Goal: Complete application form

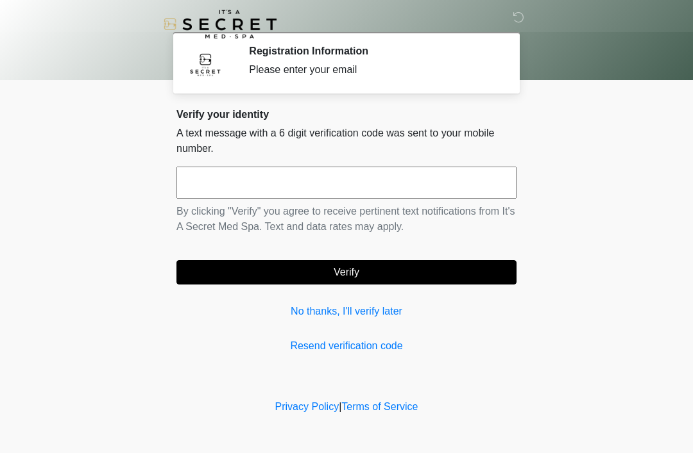
click at [216, 190] on input "text" at bounding box center [346, 183] width 340 height 32
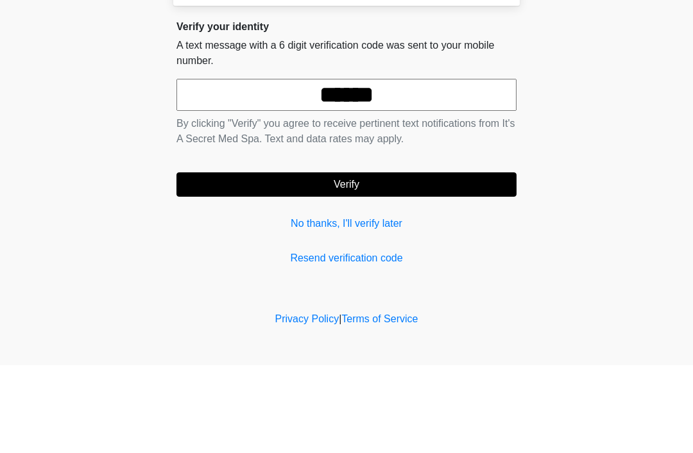
type input "******"
click at [627, 103] on body "‎ ‎ Registration Information Please enter your email Please connect to Wi-Fi no…" at bounding box center [346, 226] width 693 height 453
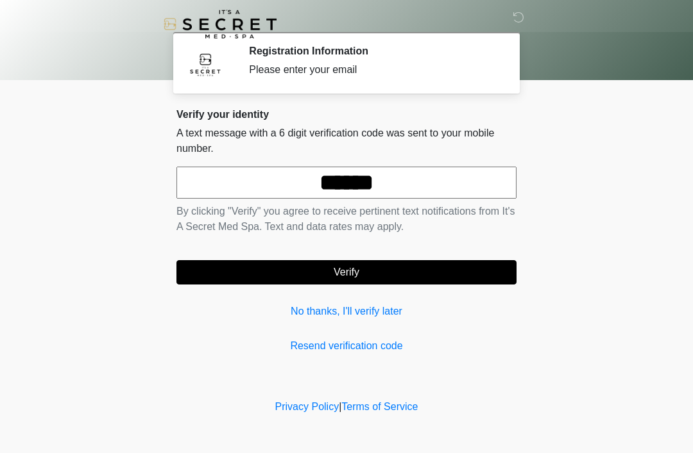
click at [440, 273] on button "Verify" at bounding box center [346, 272] width 340 height 24
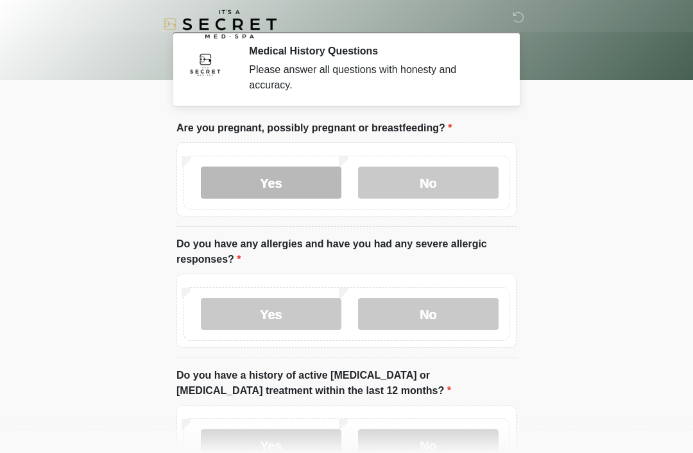
click at [272, 178] on label "Yes" at bounding box center [271, 183] width 140 height 32
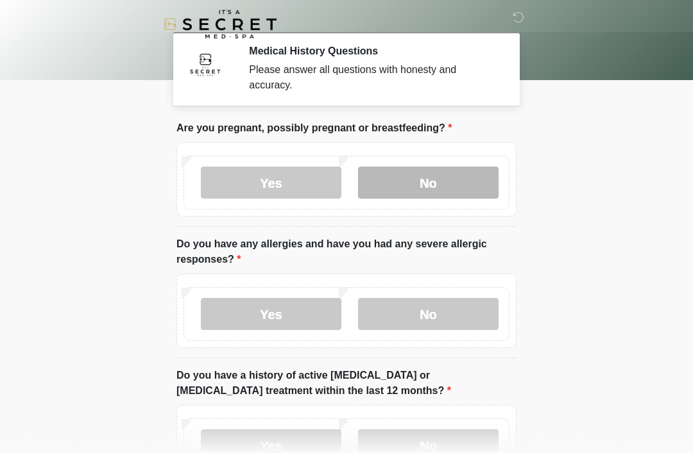
click at [439, 183] on label "No" at bounding box center [428, 183] width 140 height 32
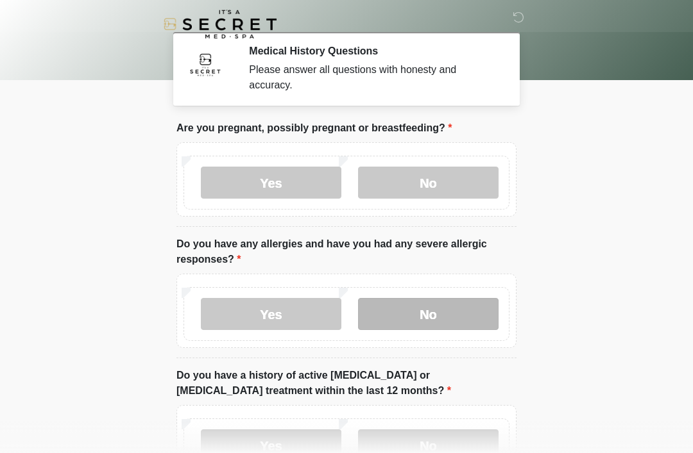
click at [438, 312] on label "No" at bounding box center [428, 314] width 140 height 32
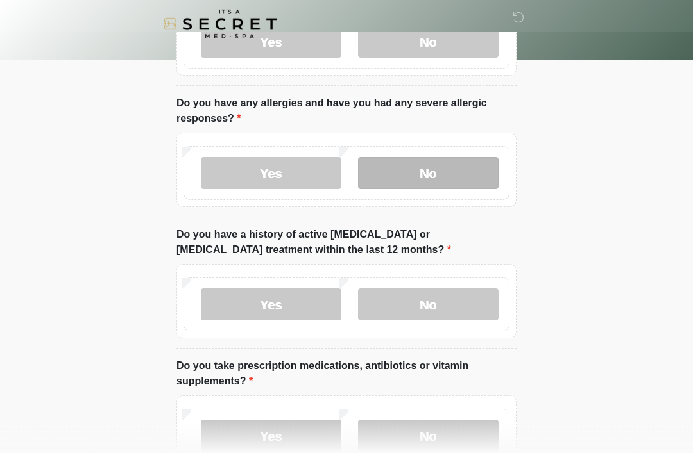
scroll to position [171, 0]
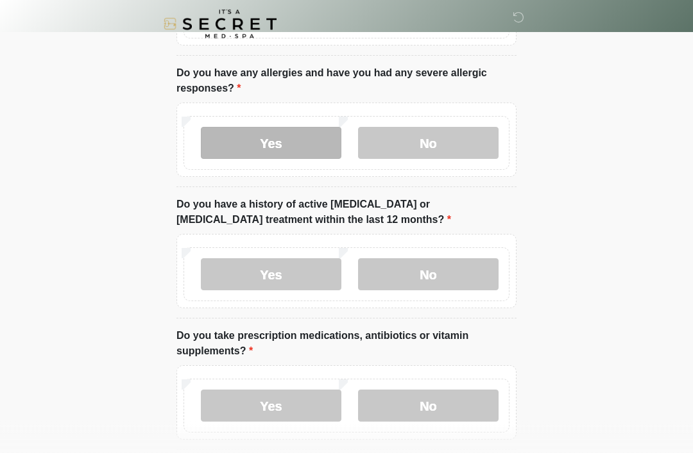
click at [266, 157] on label "Yes" at bounding box center [271, 144] width 140 height 32
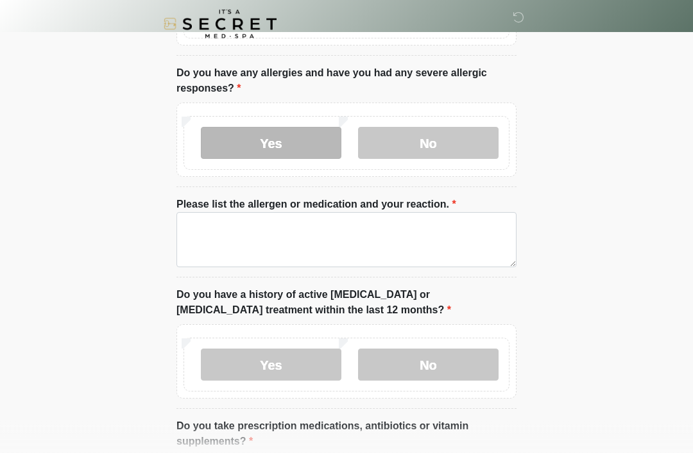
scroll to position [171, 0]
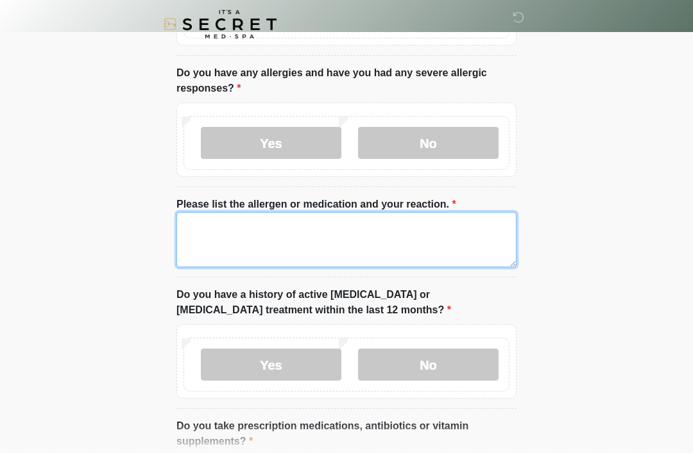
click at [295, 227] on textarea "Please list the allergen or medication and your reaction." at bounding box center [346, 239] width 340 height 55
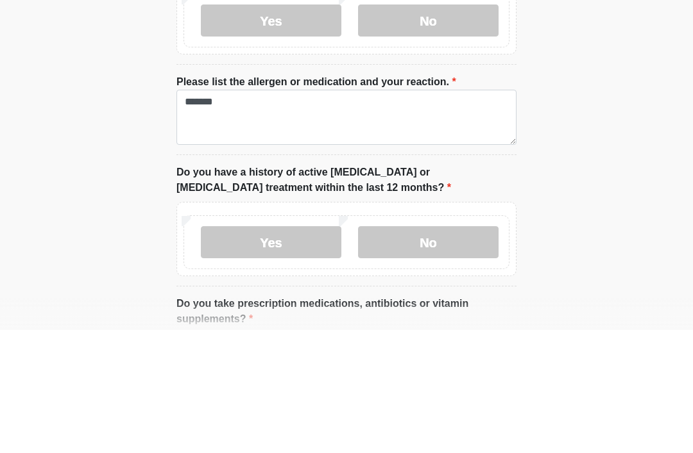
click at [620, 128] on body "‎ ‎ Medical History Questions Please answer all questions with honesty and accu…" at bounding box center [346, 55] width 693 height 453
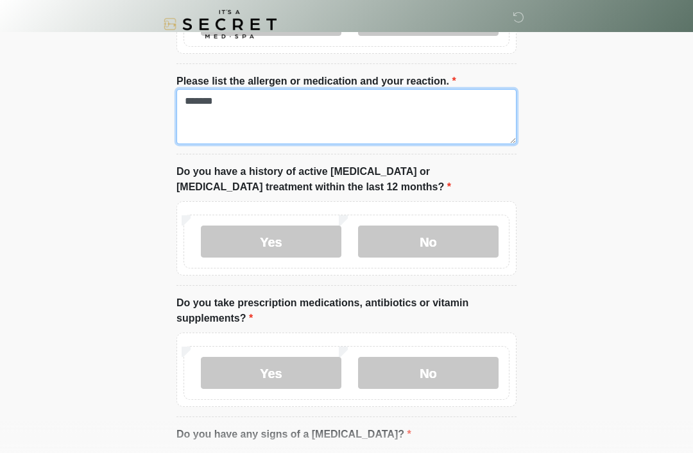
click at [310, 114] on textarea "*******" at bounding box center [346, 116] width 340 height 55
type textarea "*******"
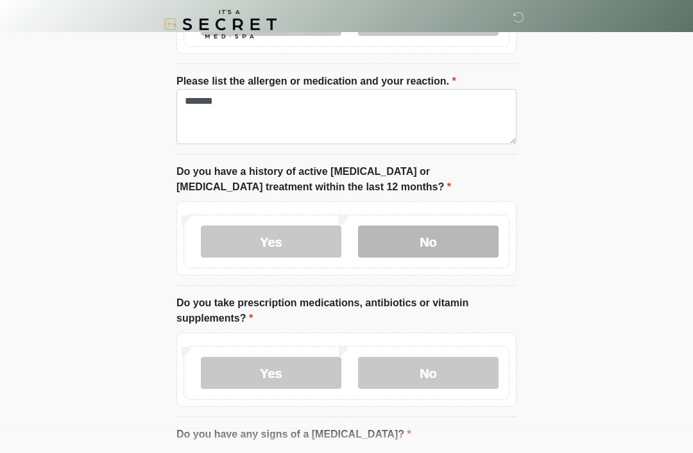
click at [444, 230] on label "No" at bounding box center [428, 242] width 140 height 32
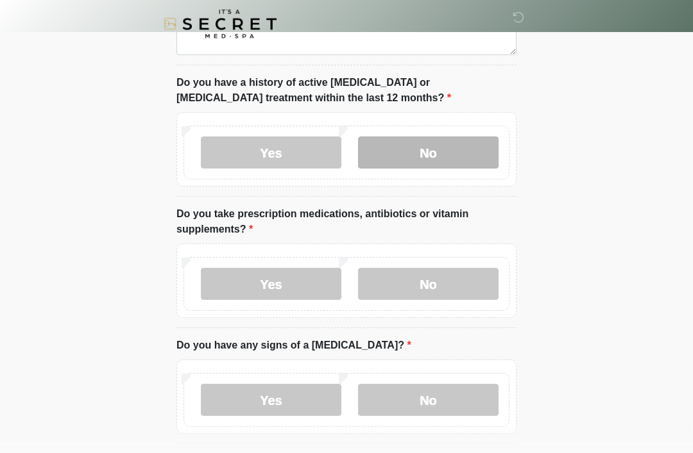
scroll to position [397, 0]
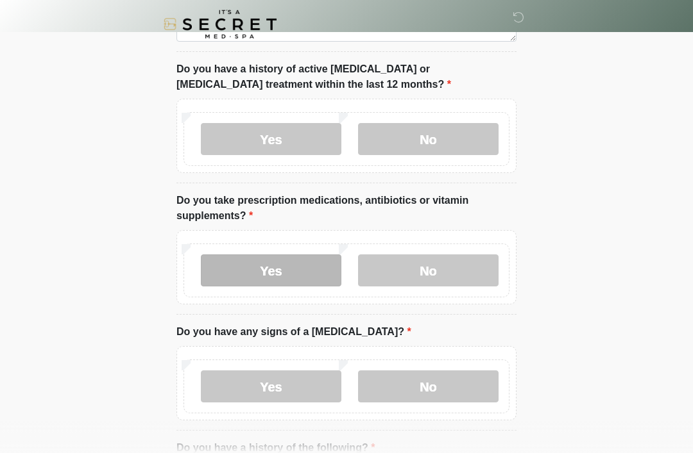
click at [274, 269] on label "Yes" at bounding box center [271, 271] width 140 height 32
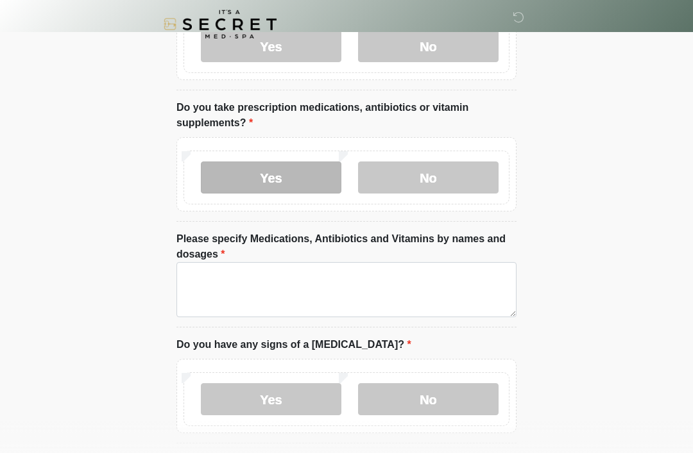
scroll to position [493, 0]
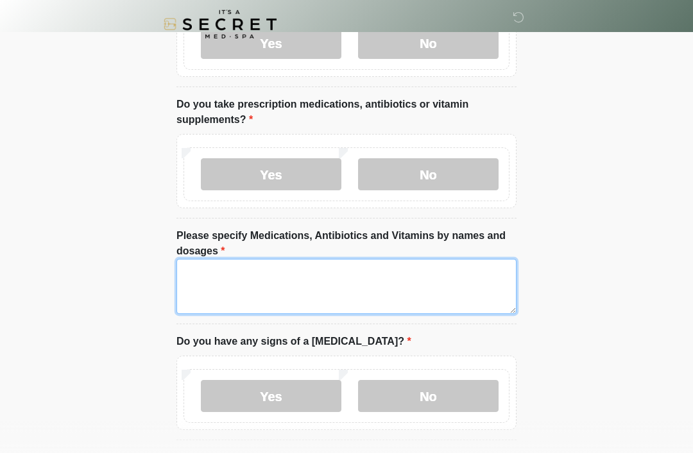
click at [208, 276] on textarea "Please specify Medications, Antibiotics and Vitamins by names and dosages" at bounding box center [346, 286] width 340 height 55
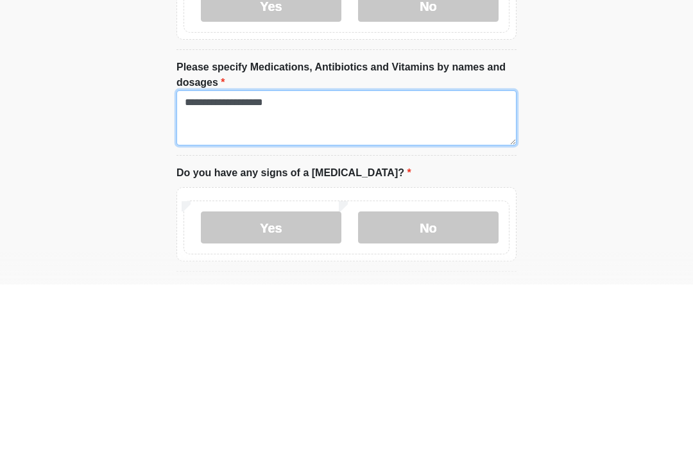
type textarea "**********"
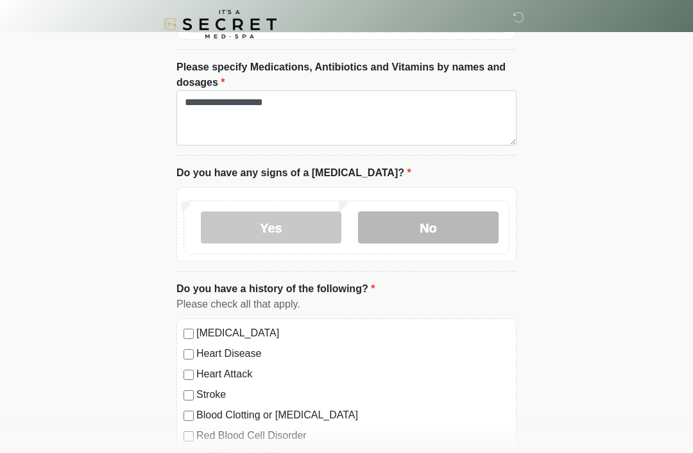
click at [430, 219] on label "No" at bounding box center [428, 228] width 140 height 32
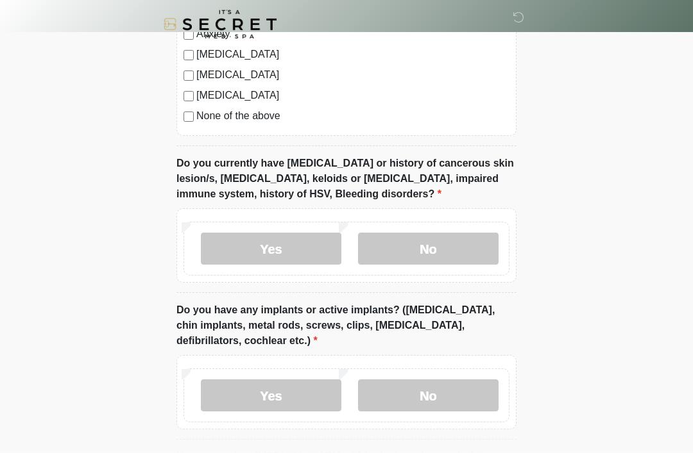
scroll to position [1105, 0]
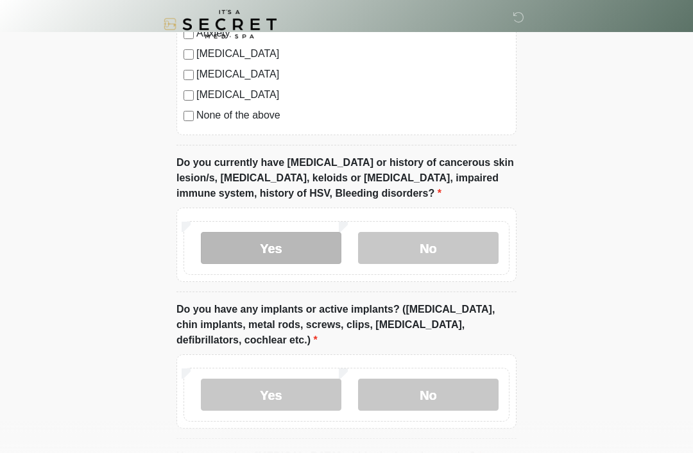
click at [267, 234] on label "Yes" at bounding box center [271, 248] width 140 height 32
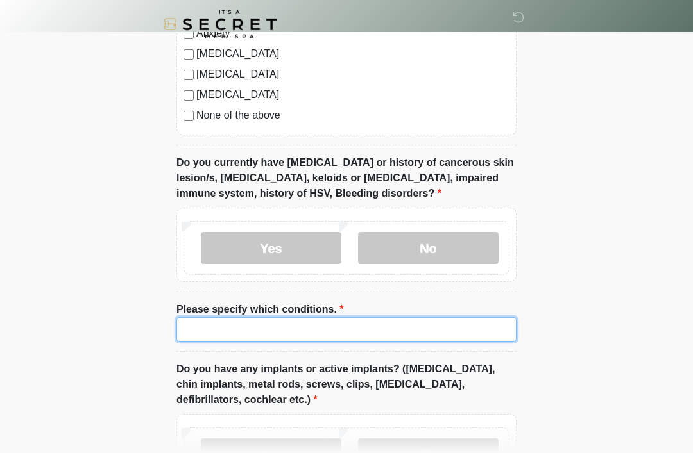
click at [402, 319] on input "Please specify which conditions." at bounding box center [346, 329] width 340 height 24
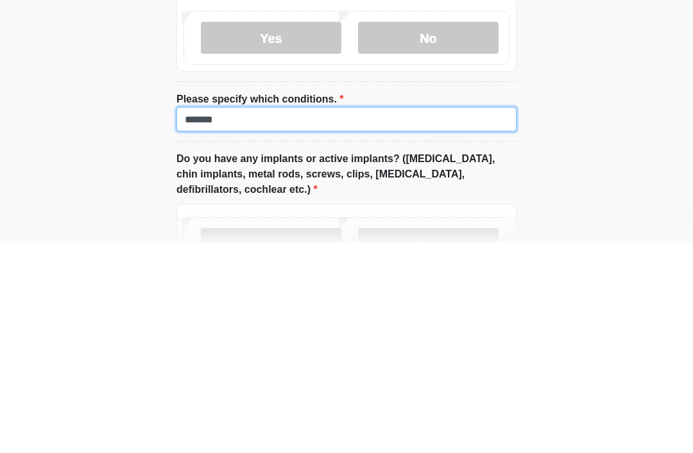
type input "*******"
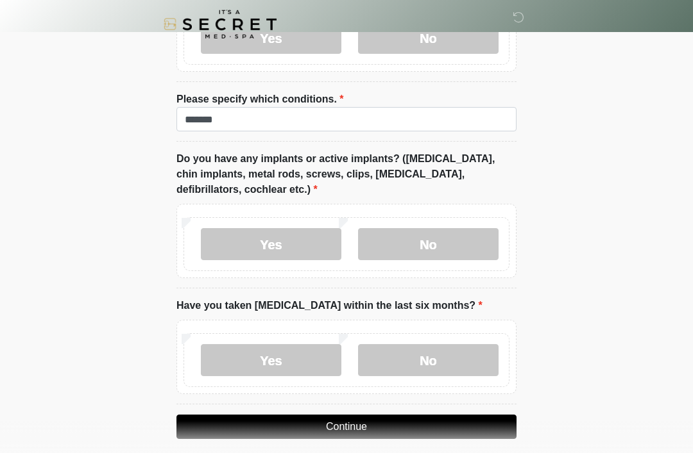
scroll to position [1326, 0]
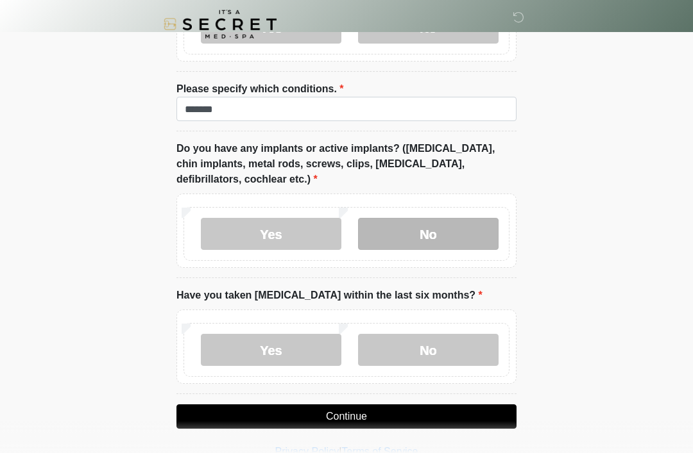
click at [448, 230] on label "No" at bounding box center [428, 234] width 140 height 32
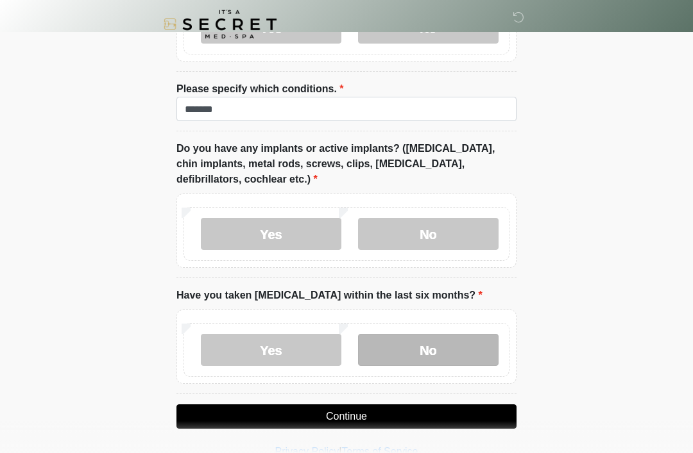
click at [411, 341] on label "No" at bounding box center [428, 350] width 140 height 32
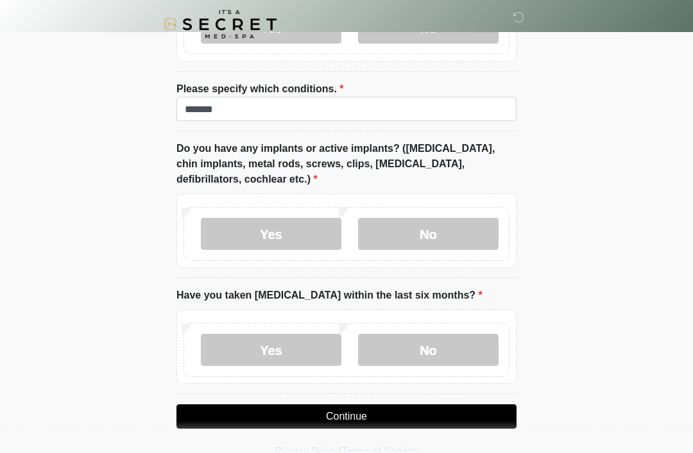
click at [289, 412] on button "Continue" at bounding box center [346, 417] width 340 height 24
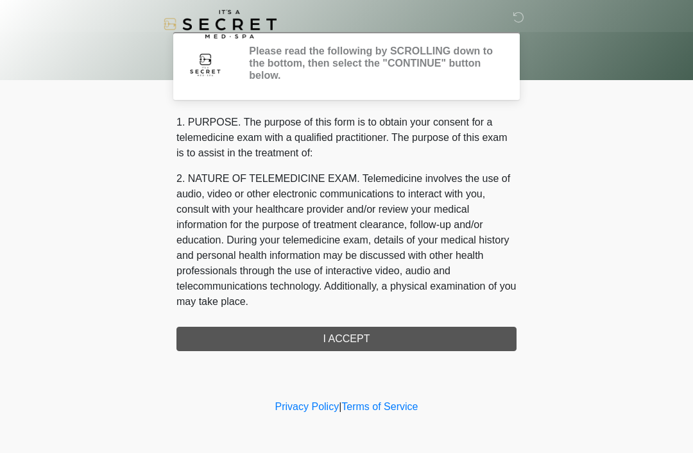
scroll to position [0, 0]
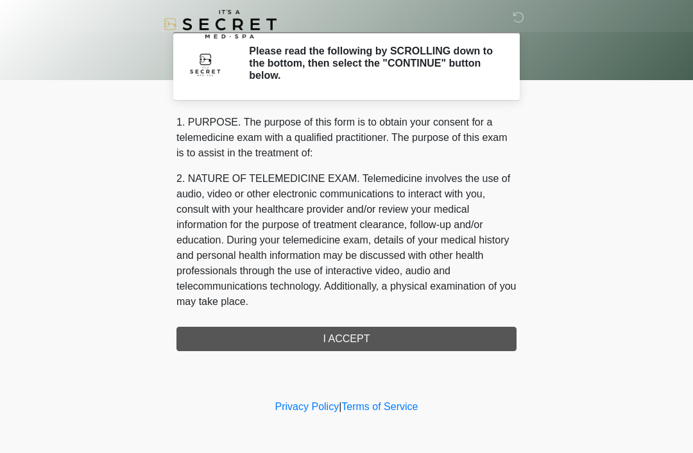
click at [316, 325] on div "1. PURPOSE. The purpose of this form is to obtain your consent for a telemedici…" at bounding box center [346, 233] width 340 height 237
click at [335, 328] on div "1. PURPOSE. The purpose of this form is to obtain your consent for a telemedici…" at bounding box center [346, 233] width 340 height 237
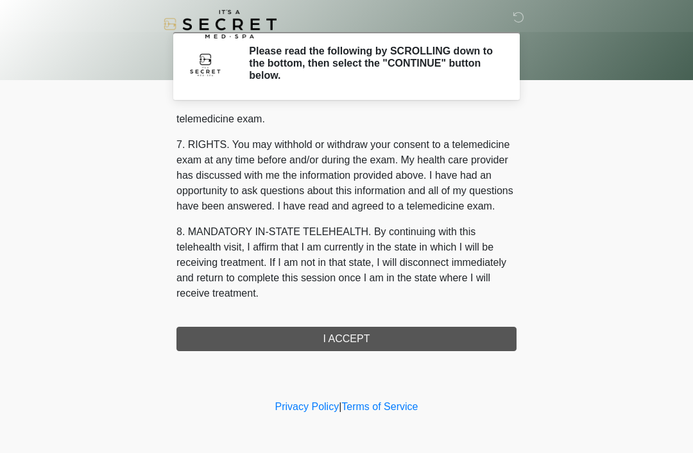
click at [337, 332] on button "I ACCEPT" at bounding box center [346, 339] width 340 height 24
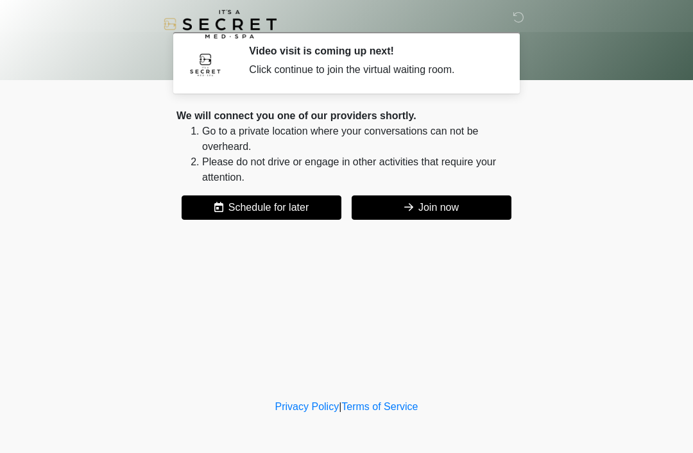
click at [432, 205] on button "Join now" at bounding box center [431, 208] width 160 height 24
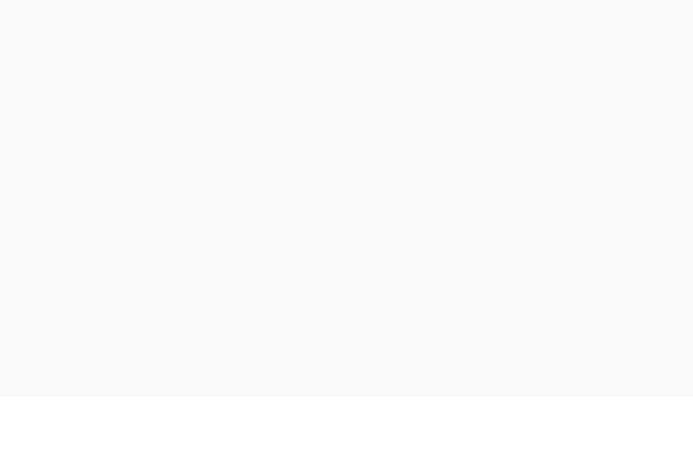
scroll to position [4, 0]
